Goal: Check status: Check status

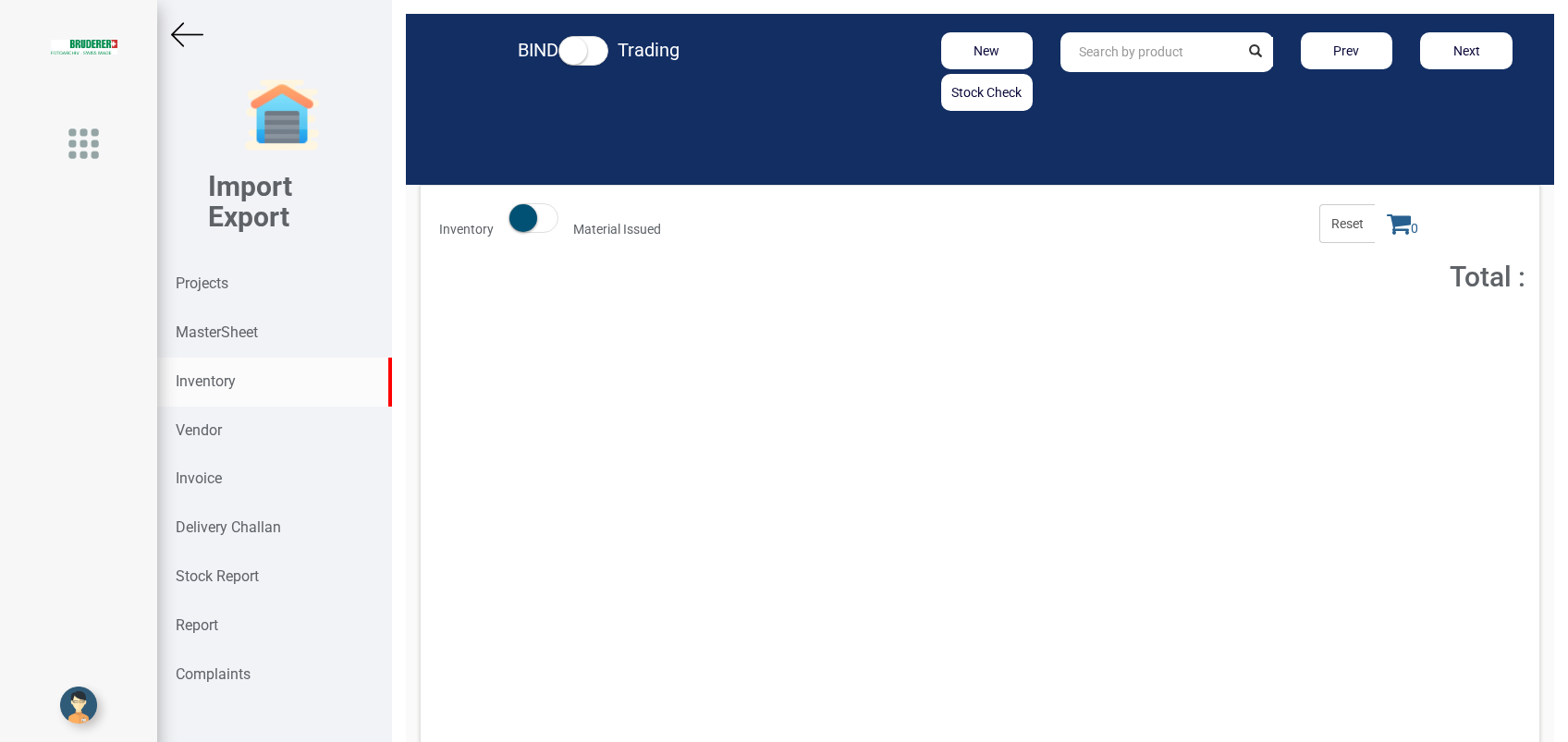
click at [194, 383] on strong "Inventory" at bounding box center [206, 382] width 61 height 17
click at [1116, 52] on input "text" at bounding box center [1149, 52] width 178 height 39
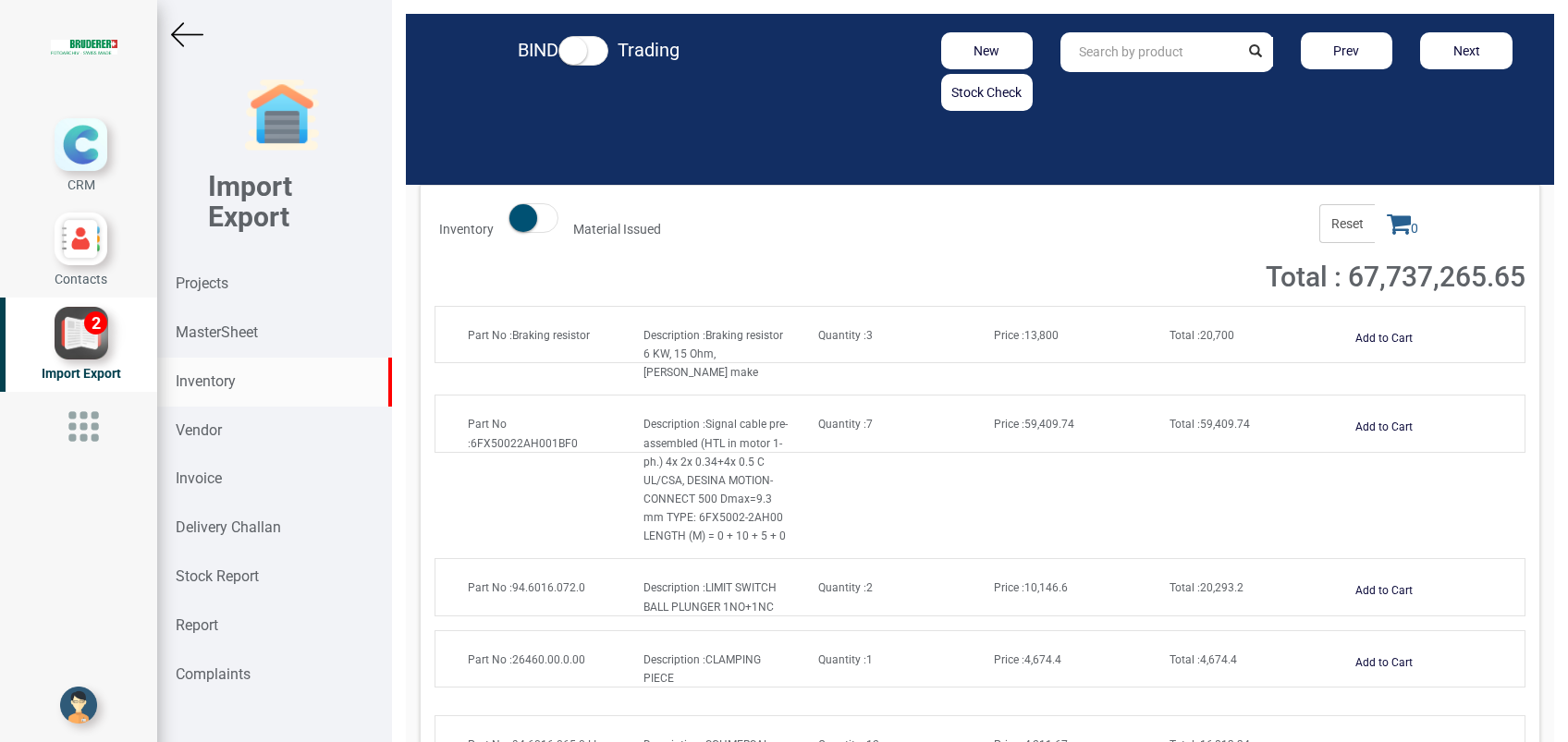
click at [1103, 59] on input "text" at bounding box center [1149, 52] width 178 height 39
paste input "97.1600.113.0"
click at [1107, 95] on strong "97.1600.113.0" at bounding box center [1123, 91] width 85 height 14
click at [1128, 92] on strong "97.1600.113." at bounding box center [1119, 91] width 78 height 14
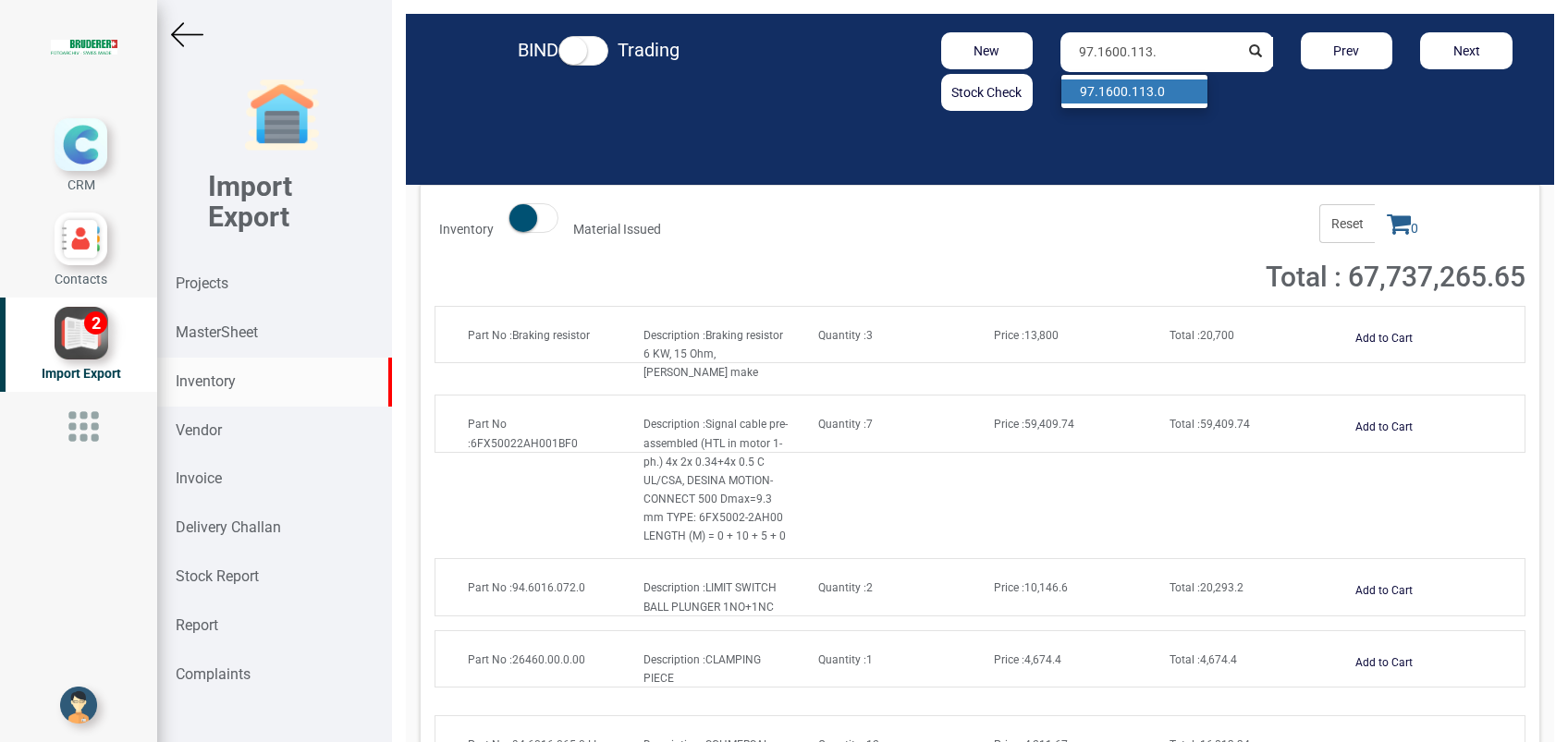
type input "97.1600.113.0"
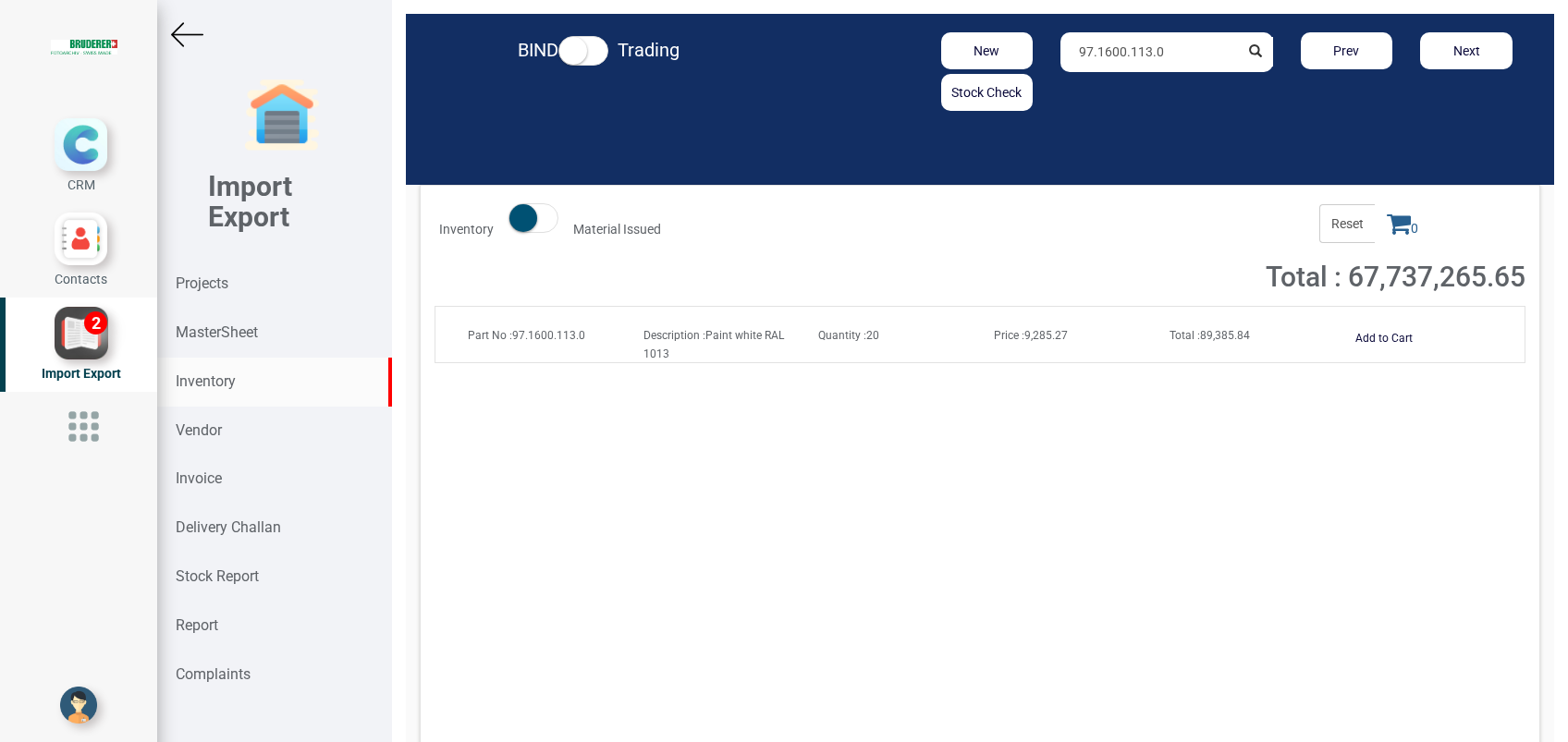
drag, startPoint x: 1155, startPoint y: 53, endPoint x: 913, endPoint y: 85, distance: 244.1
click at [913, 85] on div "New Stock Check 97.1600.113.0 Prev Next" at bounding box center [1166, 72] width 747 height 79
paste input "97.1600.600.5"
drag, startPoint x: 1166, startPoint y: 45, endPoint x: 995, endPoint y: 64, distance: 172.1
click at [995, 64] on div "New Stock Check 97.1600.600.5 Prev Next" at bounding box center [1166, 72] width 747 height 79
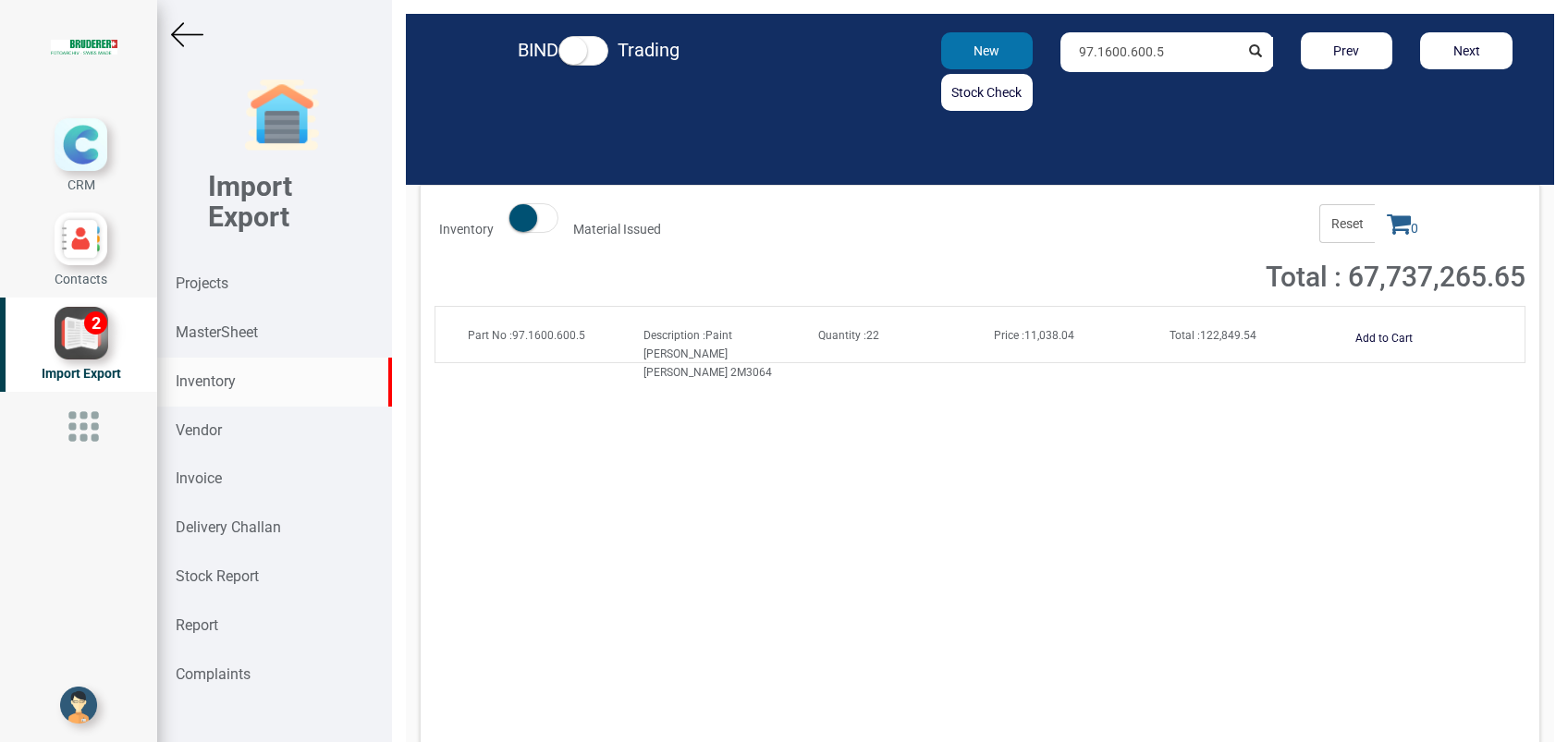
paste input "104.0"
click at [1196, 34] on input "97.1600.104.0" at bounding box center [1149, 52] width 178 height 39
type input "97.1600.104.0"
drag, startPoint x: 1175, startPoint y: 58, endPoint x: 906, endPoint y: 60, distance: 269.0
click at [906, 60] on div "New Stock Check 97.1600.104.0 Prev Next" at bounding box center [1166, 72] width 747 height 79
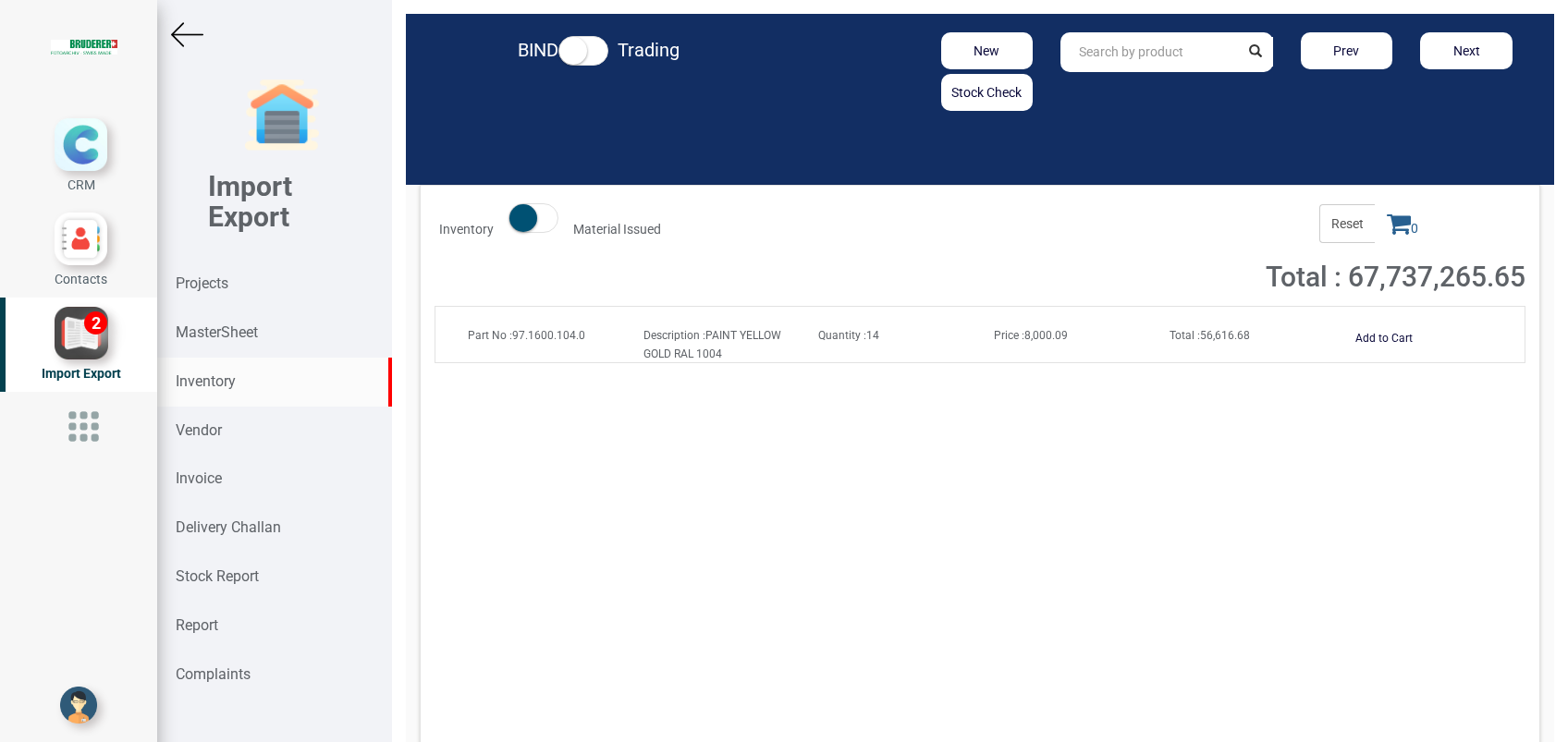
paste input "97.1600.716.0"
type input "97.1600.716.0"
drag, startPoint x: 1157, startPoint y: 46, endPoint x: 983, endPoint y: 47, distance: 174.0
click at [983, 47] on div "New Stock Check 97.1600.716.0 Prev Next" at bounding box center [1166, 72] width 747 height 79
paste input "97.1600.905.0"
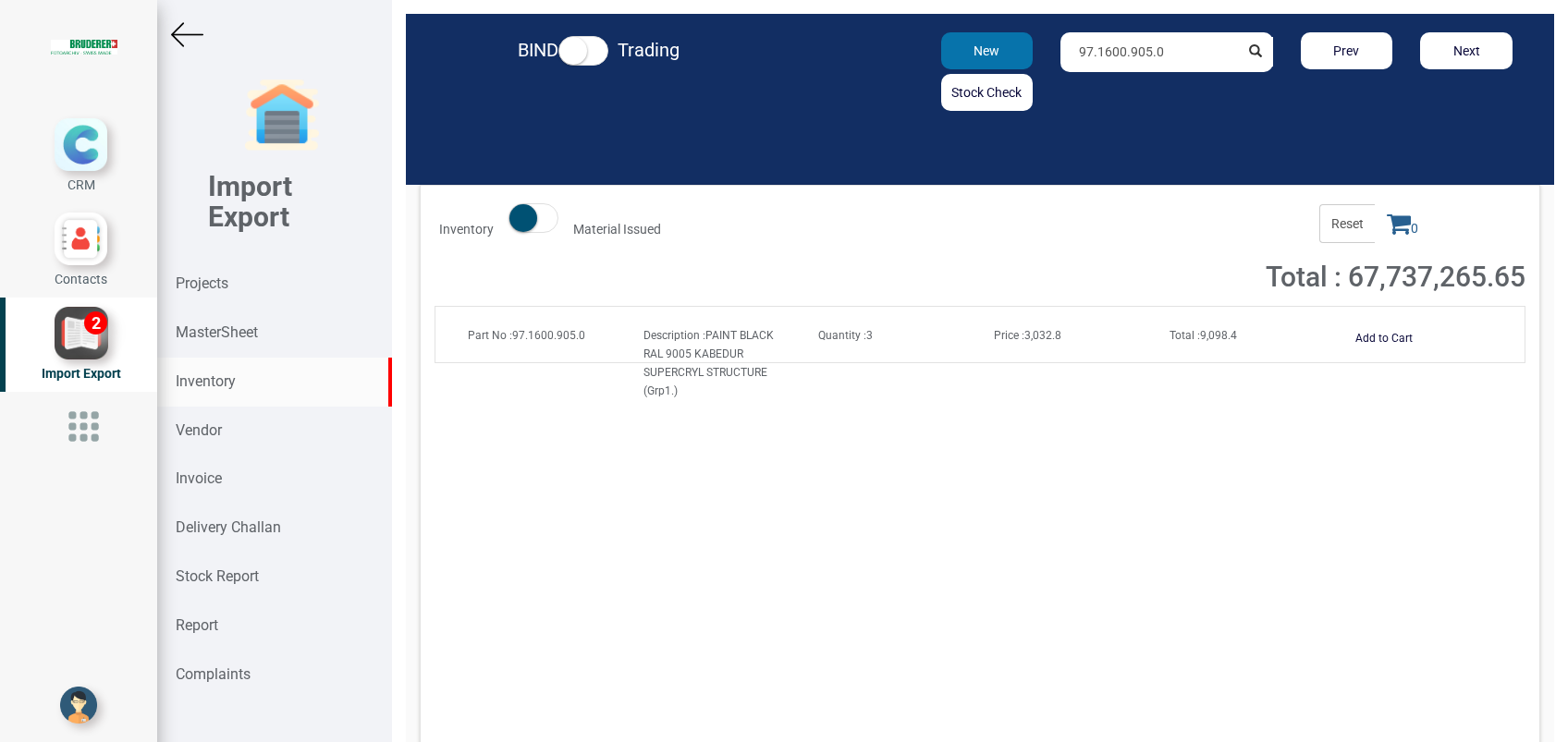
drag, startPoint x: 1162, startPoint y: 51, endPoint x: 1011, endPoint y: 56, distance: 151.1
click at [1011, 55] on div "New Stock Check 97.1600.905.0 Prev Next" at bounding box center [1166, 72] width 747 height 79
paste input "320.5"
type input "97.1600.320.5"
drag, startPoint x: 1169, startPoint y: 54, endPoint x: 967, endPoint y: 60, distance: 202.1
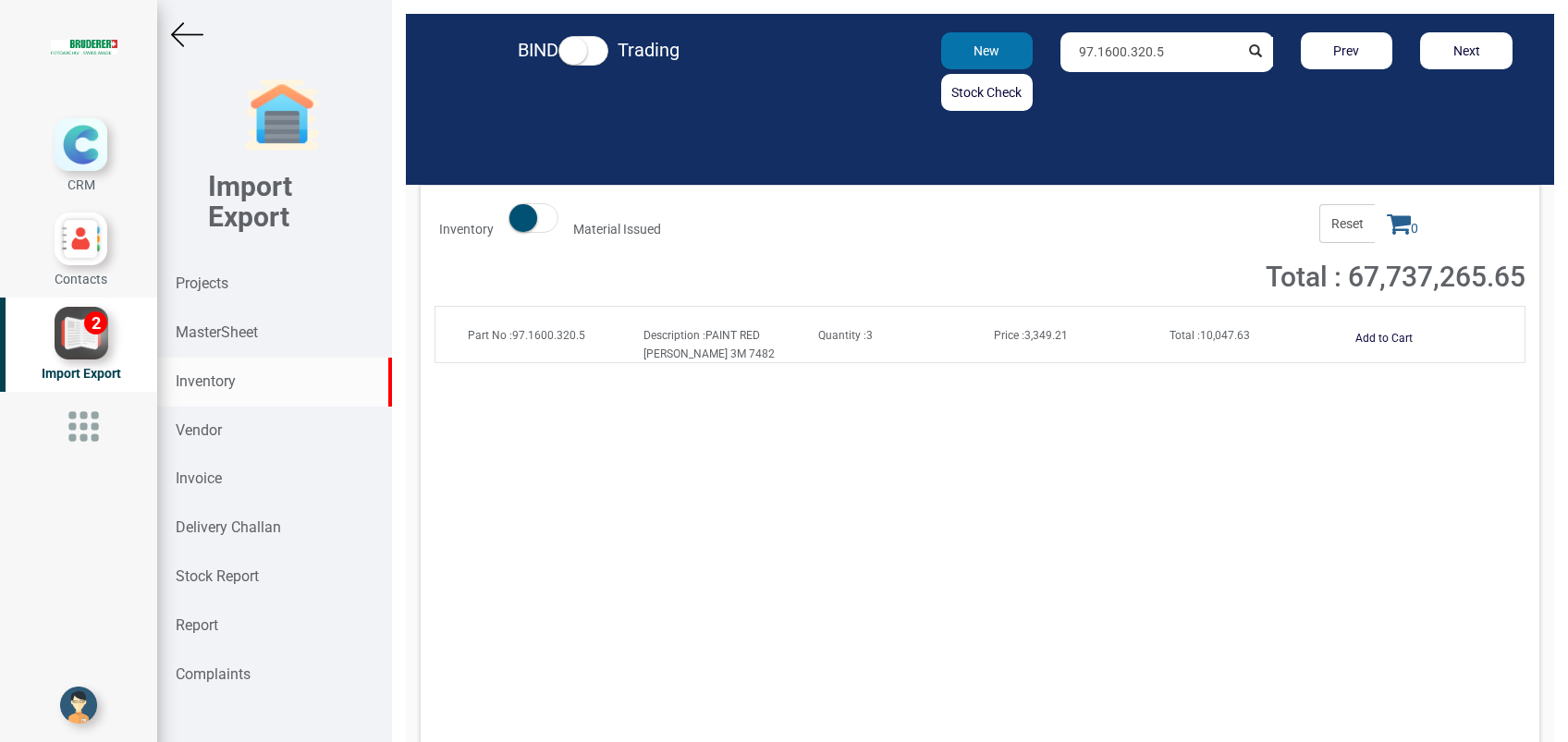
click at [967, 60] on div "New Stock Check 97.1600.320.5 Prev Next" at bounding box center [1166, 72] width 747 height 79
paste input "97.1600.010.0"
type input "97.1600.010.0"
drag, startPoint x: 1166, startPoint y: 52, endPoint x: 972, endPoint y: 69, distance: 194.7
click at [972, 69] on div "New Stock Check 97.1600.010.0 Prev Next" at bounding box center [1166, 72] width 747 height 79
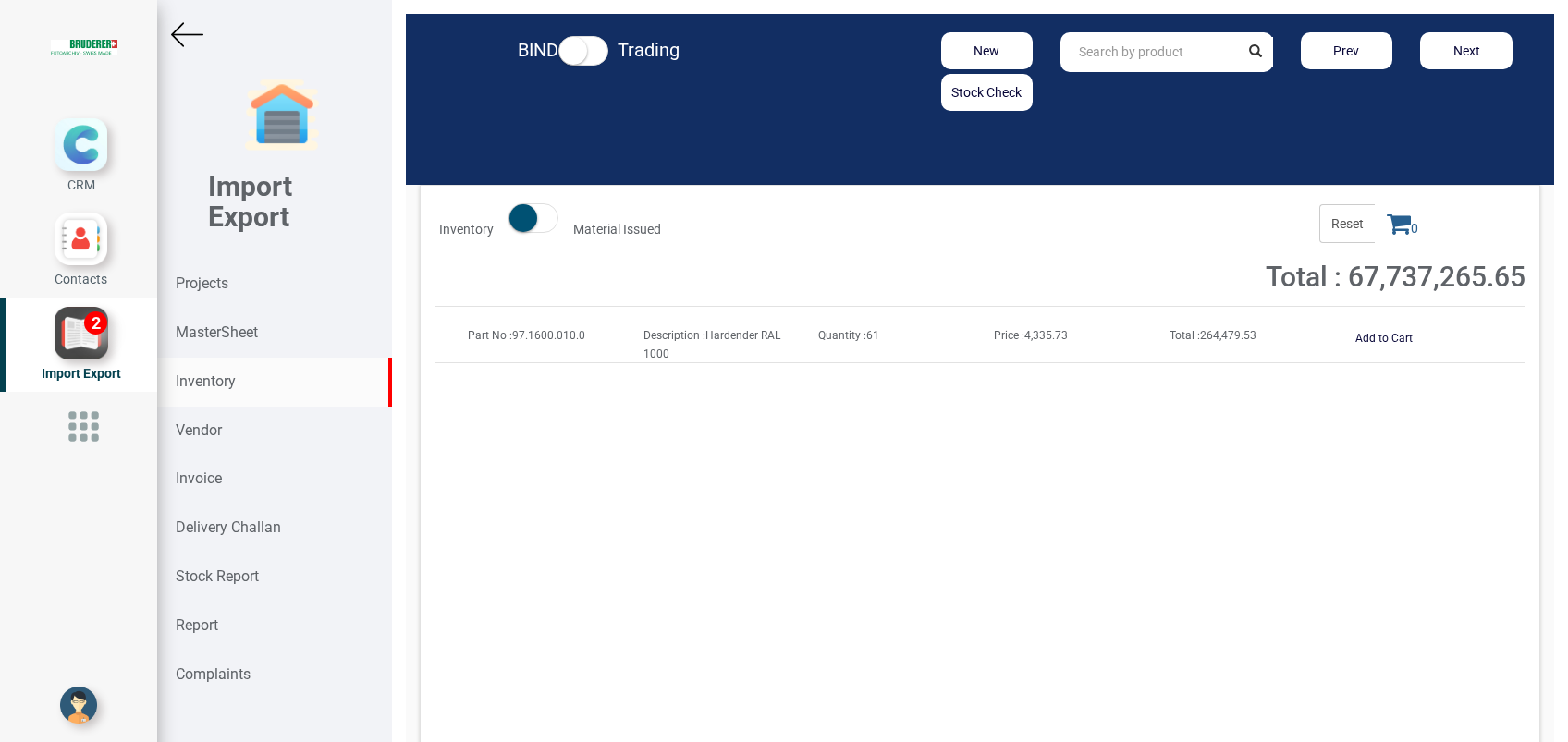
paste input "97.1600.020.0"
drag, startPoint x: 1168, startPoint y: 49, endPoint x: 944, endPoint y: 68, distance: 224.8
click at [944, 68] on div "New Stock Check 97.1600.020.0 Prev Next" at bounding box center [1166, 72] width 747 height 79
type input "1"
drag, startPoint x: 1130, startPoint y: 51, endPoint x: 966, endPoint y: 66, distance: 164.7
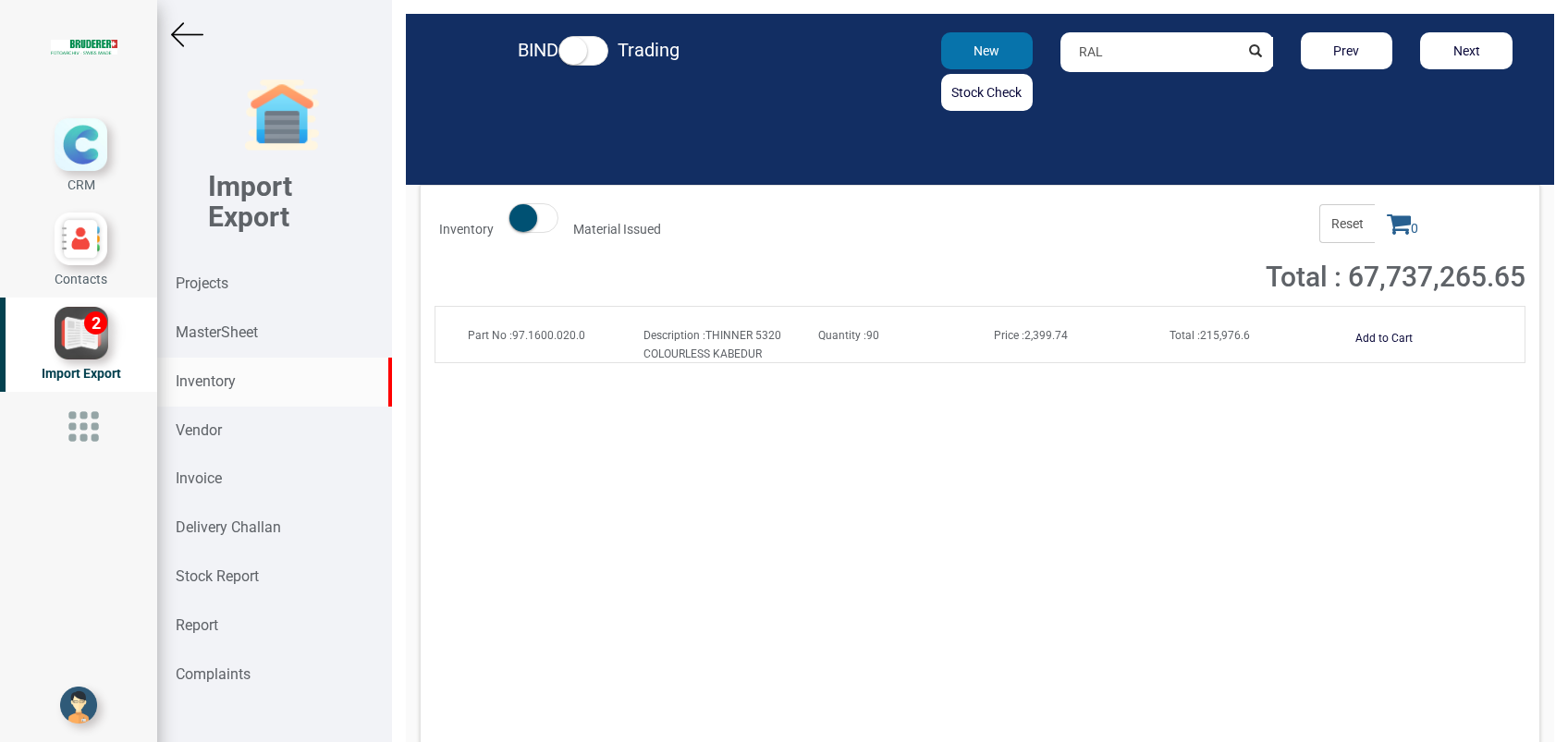
click at [966, 66] on div "New Stock Check RAL Prev Next" at bounding box center [1166, 72] width 747 height 79
paste input "97.1600.030.0"
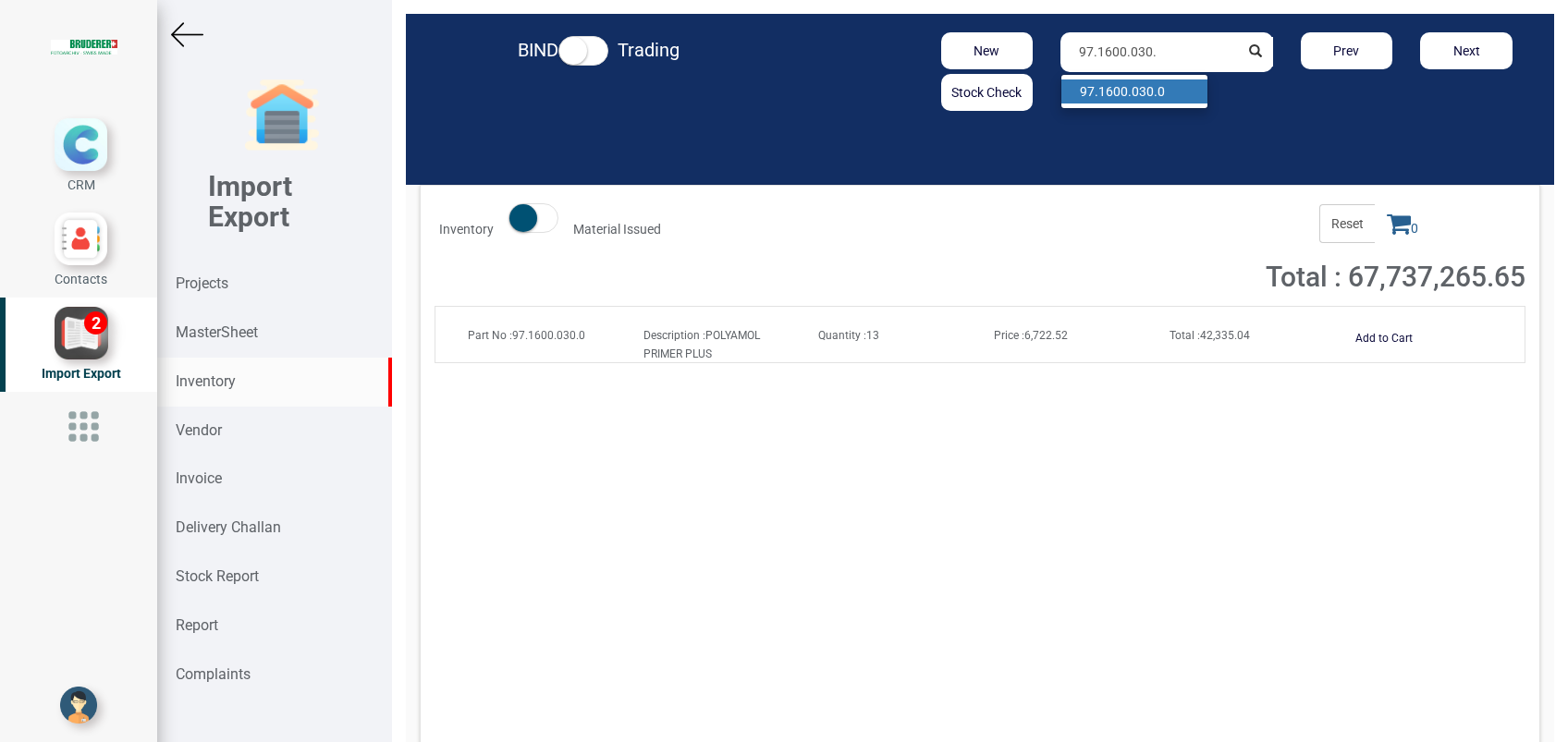
click at [1153, 86] on link "97.1600.030. 0" at bounding box center [1134, 91] width 146 height 24
type input "97.1600.030.0"
